Goal: Task Accomplishment & Management: Manage account settings

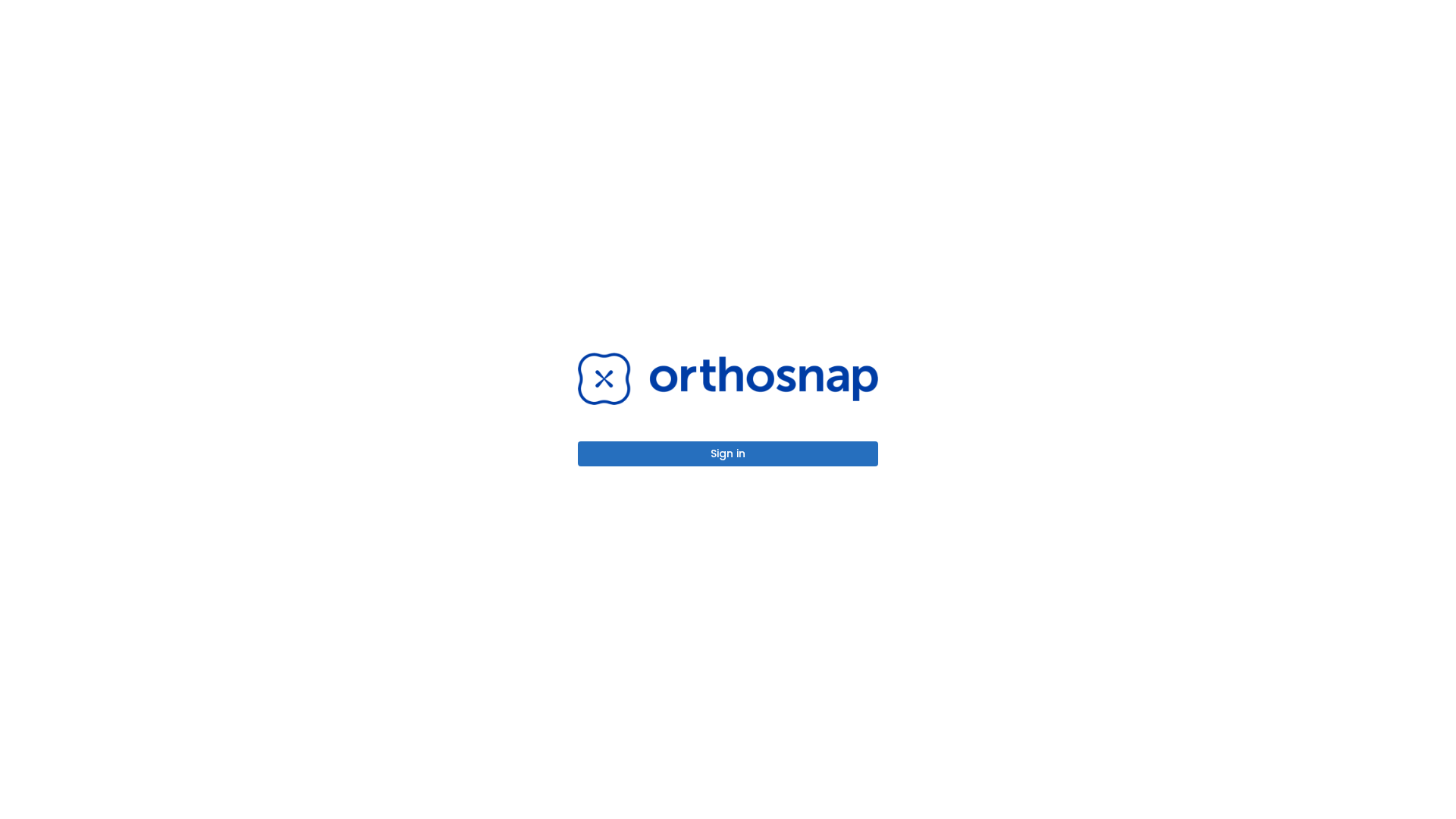
click at [728, 453] on button "Sign in" at bounding box center [728, 454] width 301 height 25
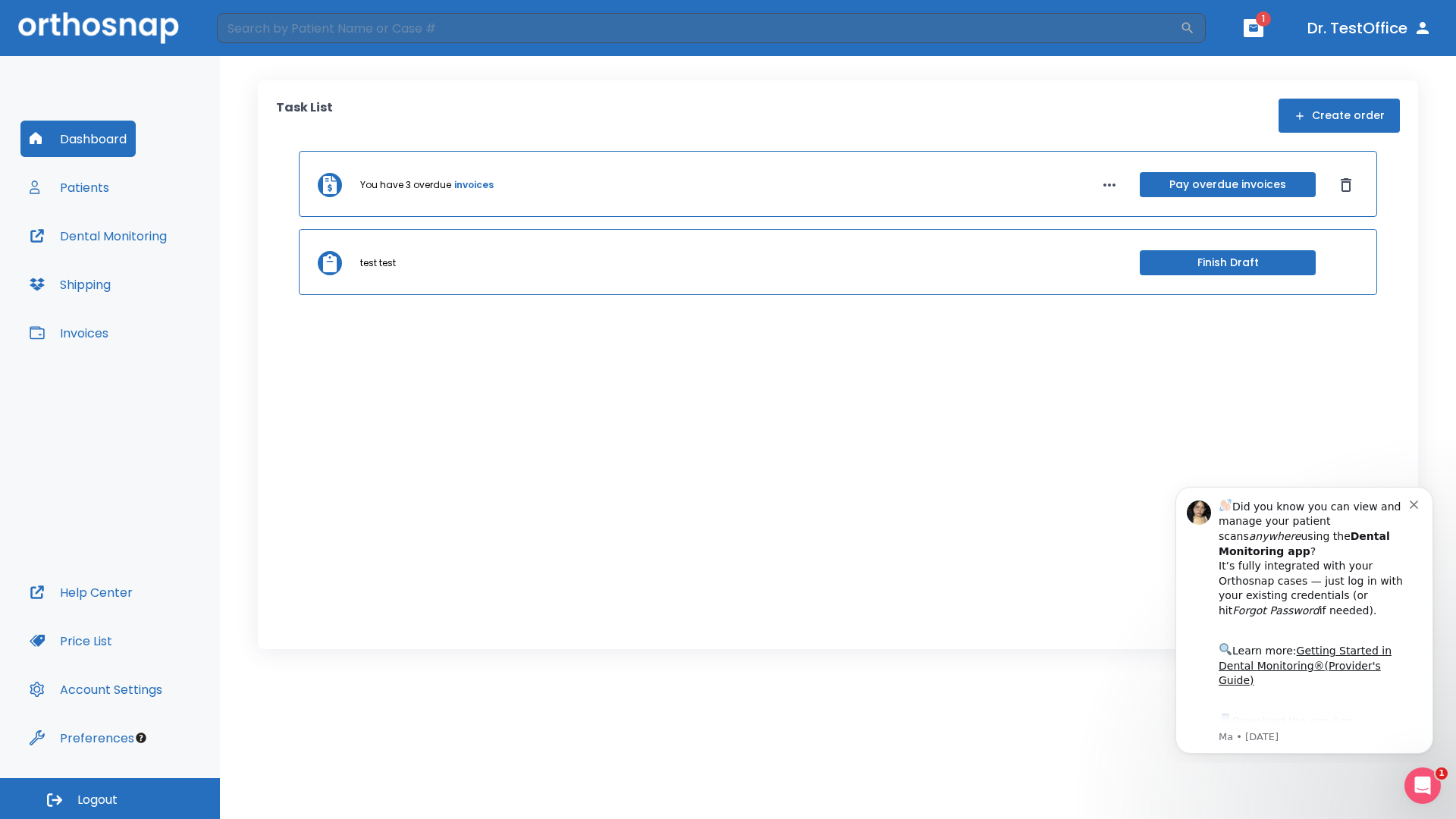
click at [110, 799] on span "Logout" at bounding box center [98, 800] width 41 height 16
